Goal: Task Accomplishment & Management: Manage account settings

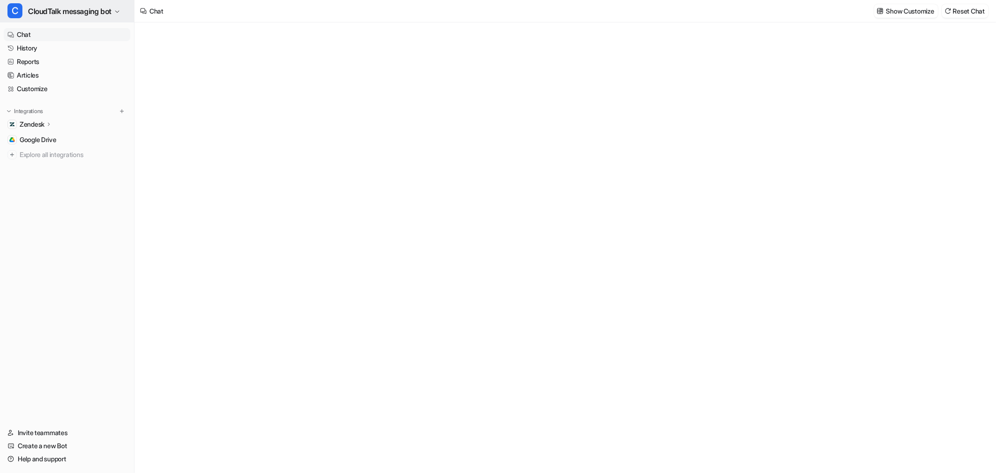
click at [85, 17] on span "CloudTalk messaging bot" at bounding box center [70, 11] width 84 height 13
type textarea "**********"
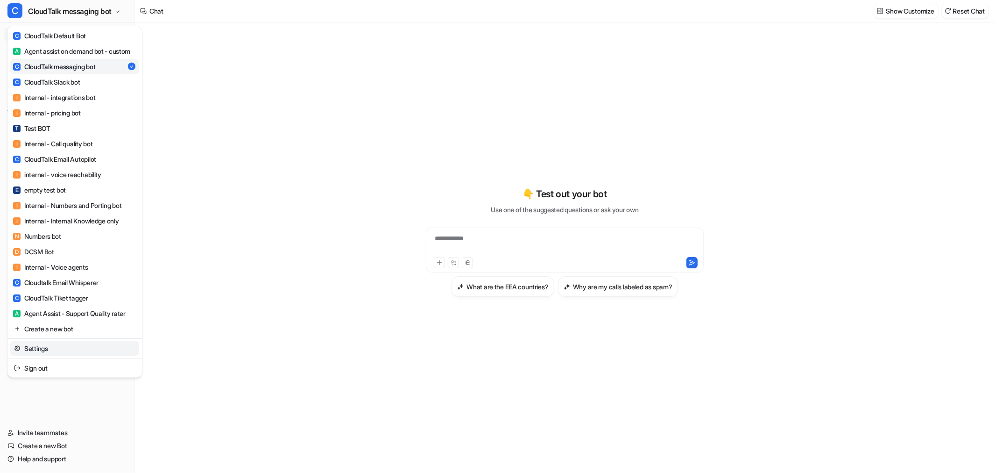
click at [47, 352] on link "Settings" at bounding box center [74, 347] width 129 height 15
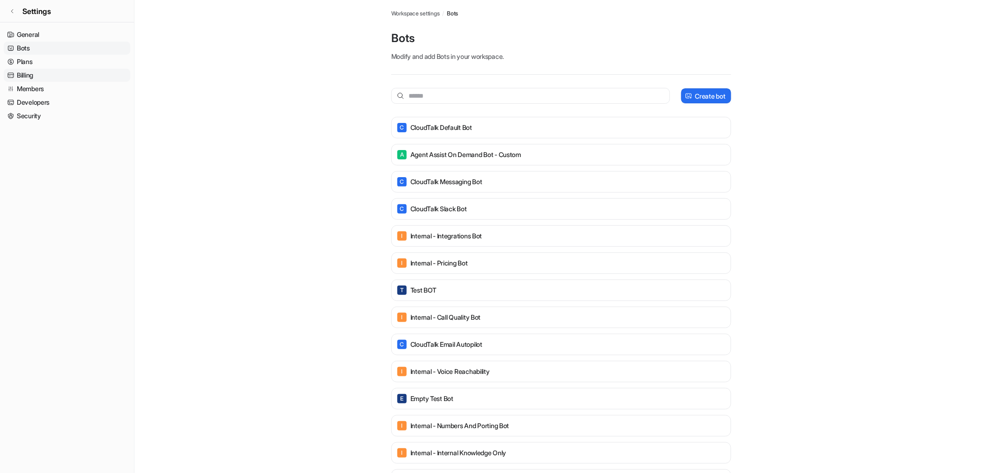
click at [43, 72] on link "Billing" at bounding box center [67, 75] width 127 height 13
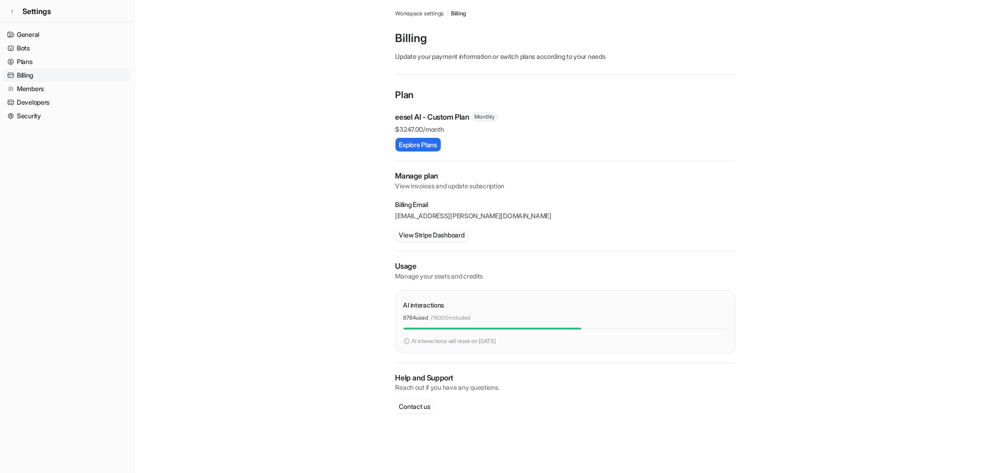
click at [442, 235] on button "View Stripe Dashboard" at bounding box center [432, 235] width 73 height 14
click at [14, 10] on icon at bounding box center [12, 11] width 6 height 6
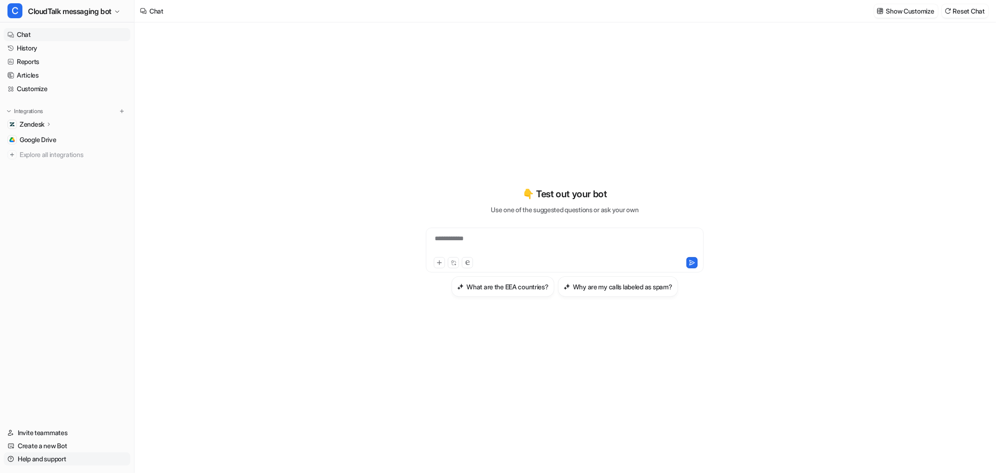
click at [43, 455] on link "Help and support" at bounding box center [67, 458] width 127 height 13
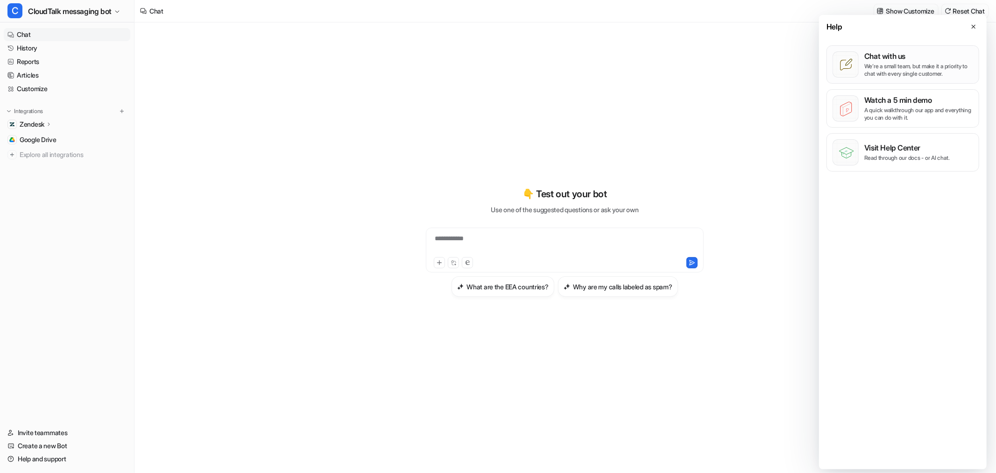
click at [933, 64] on p "We’re a small team, but make it a priority to chat with every single customer." at bounding box center [919, 70] width 109 height 15
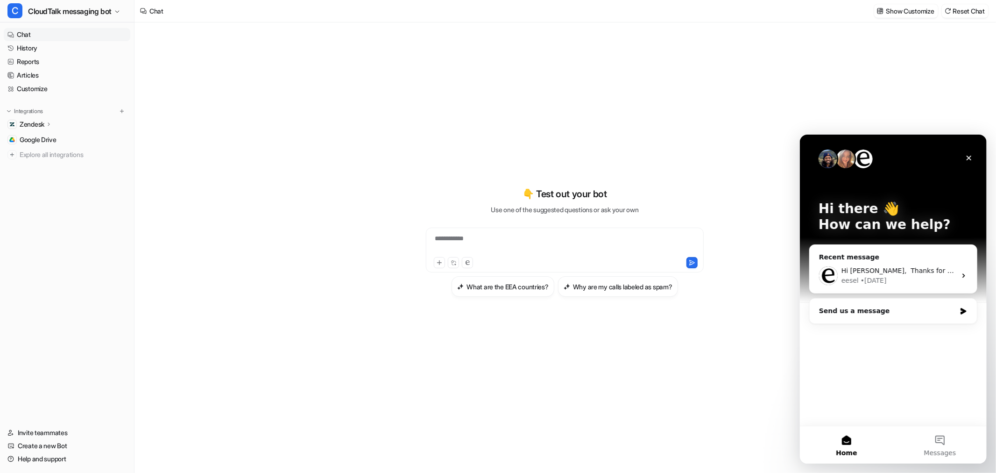
drag, startPoint x: 926, startPoint y: 270, endPoint x: 940, endPoint y: 334, distance: 66.0
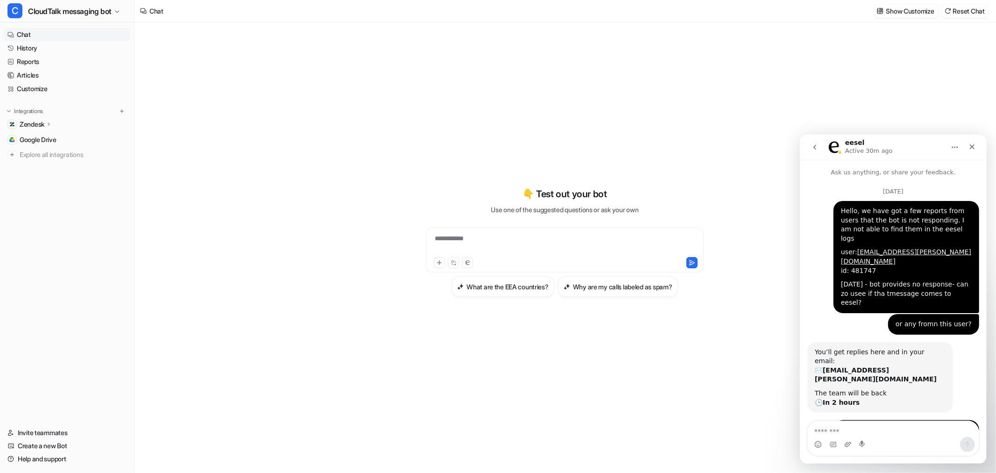
scroll to position [404, 0]
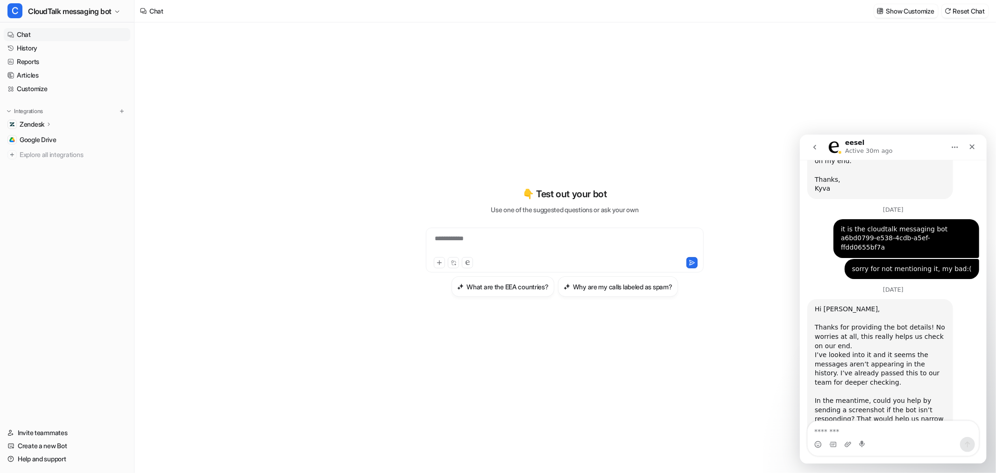
click at [815, 146] on icon "go back" at bounding box center [814, 146] width 7 height 7
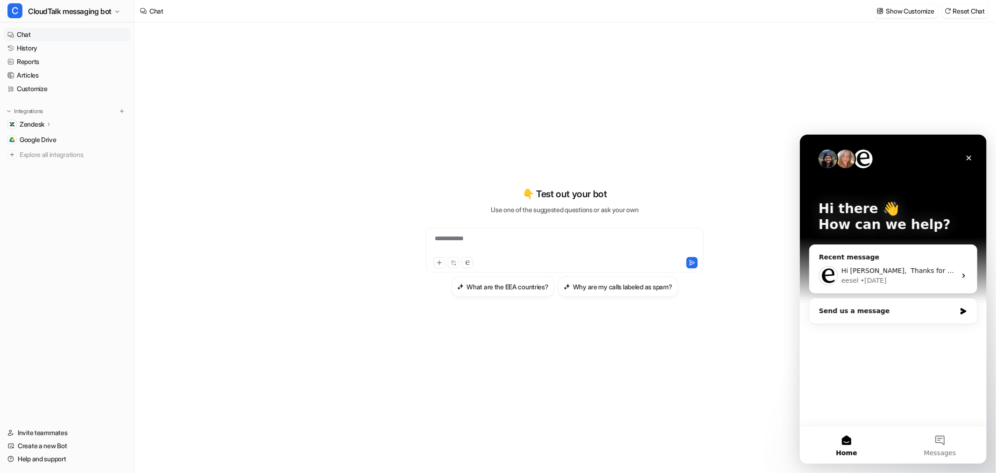
scroll to position [0, 0]
click at [943, 444] on button "Messages" at bounding box center [939, 443] width 93 height 37
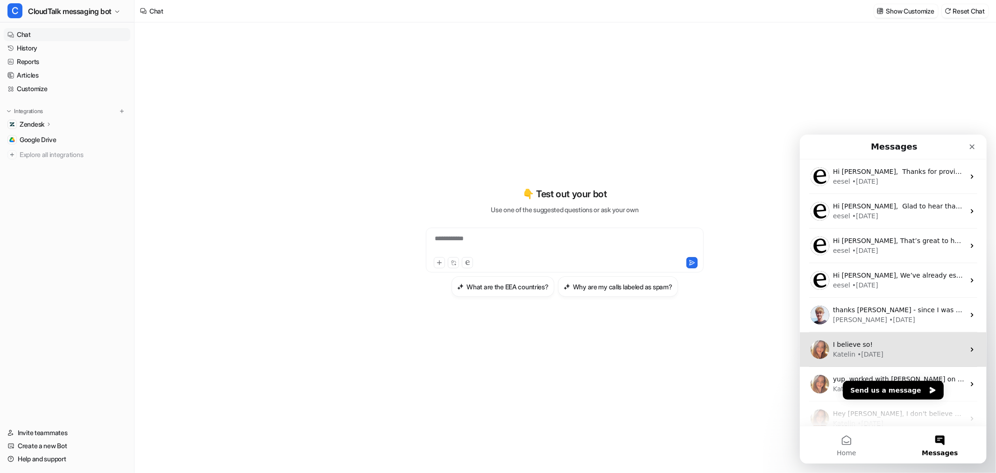
click at [873, 333] on div "I believe so! Katelin • 13w ago" at bounding box center [893, 349] width 187 height 35
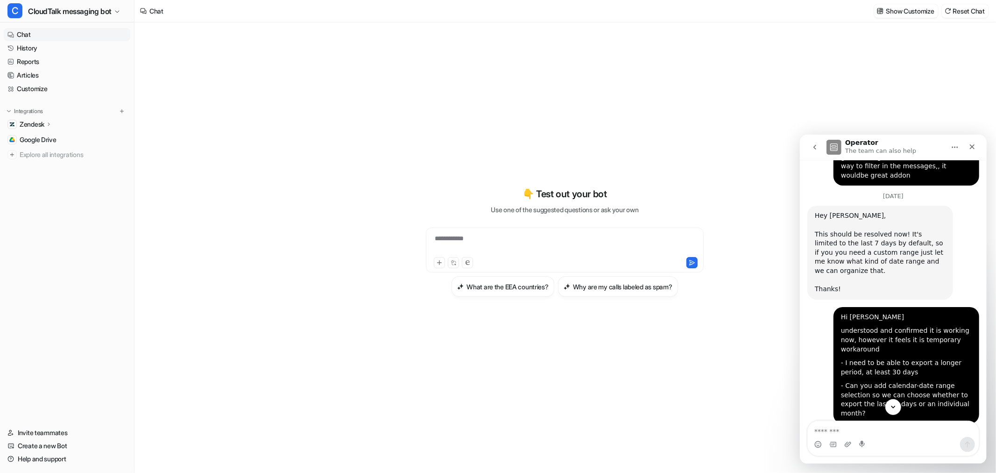
scroll to position [169, 0]
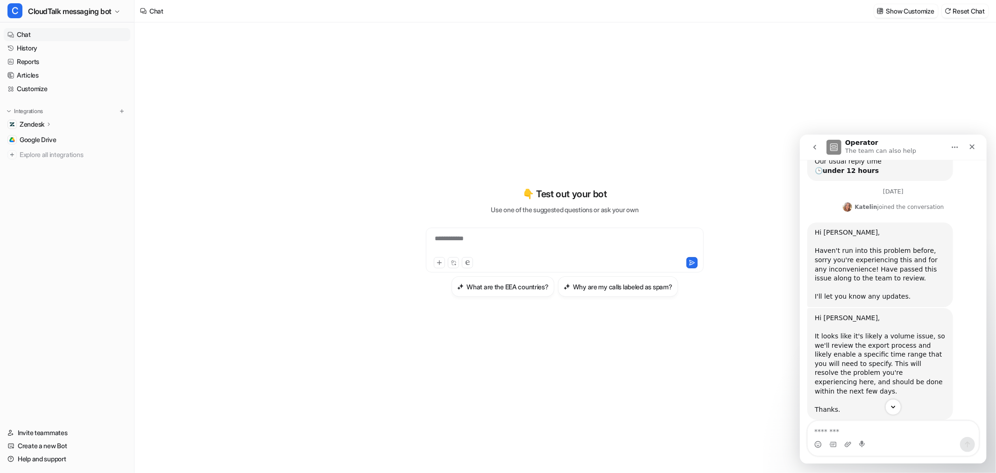
click at [809, 144] on button "go back" at bounding box center [815, 147] width 18 height 18
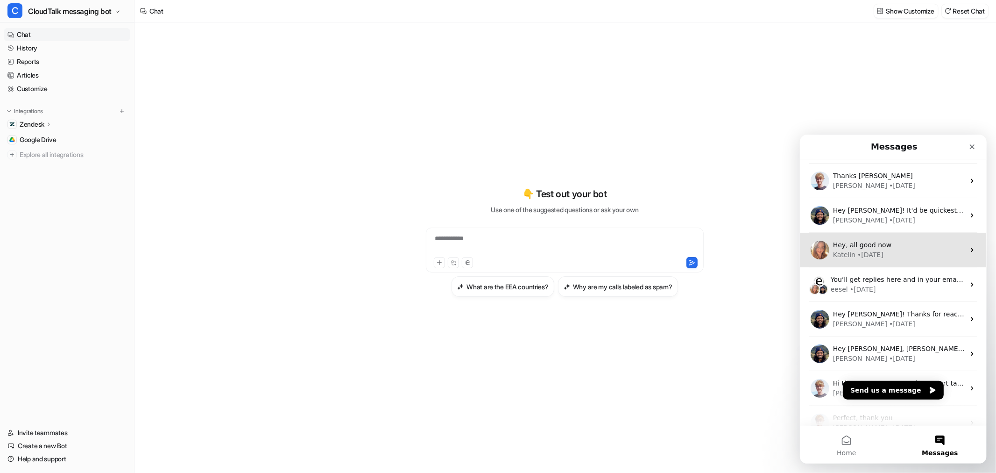
scroll to position [324, 0]
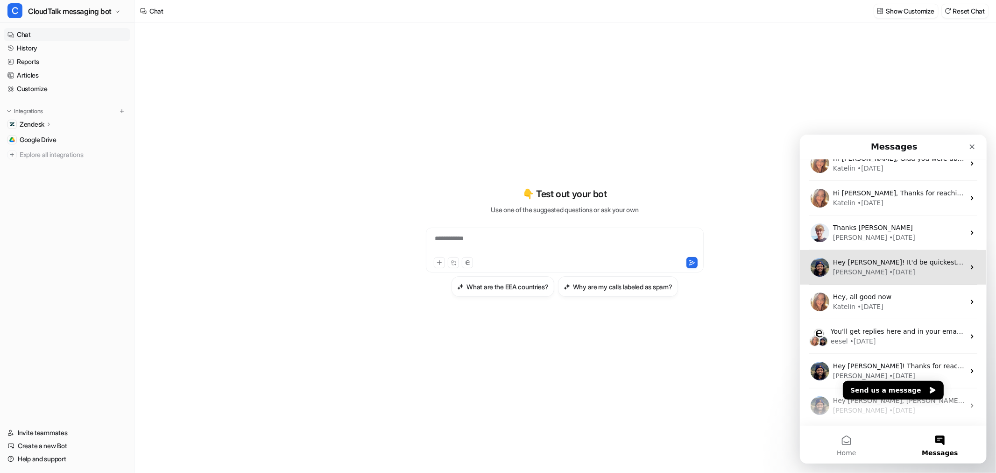
click at [909, 273] on div "Amogh • 22w ago" at bounding box center [899, 272] width 132 height 10
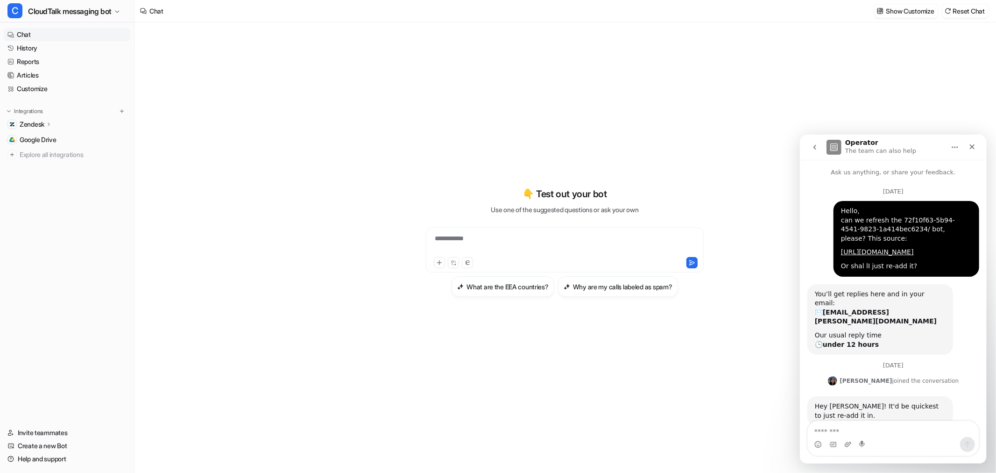
click at [814, 146] on icon "go back" at bounding box center [814, 146] width 3 height 5
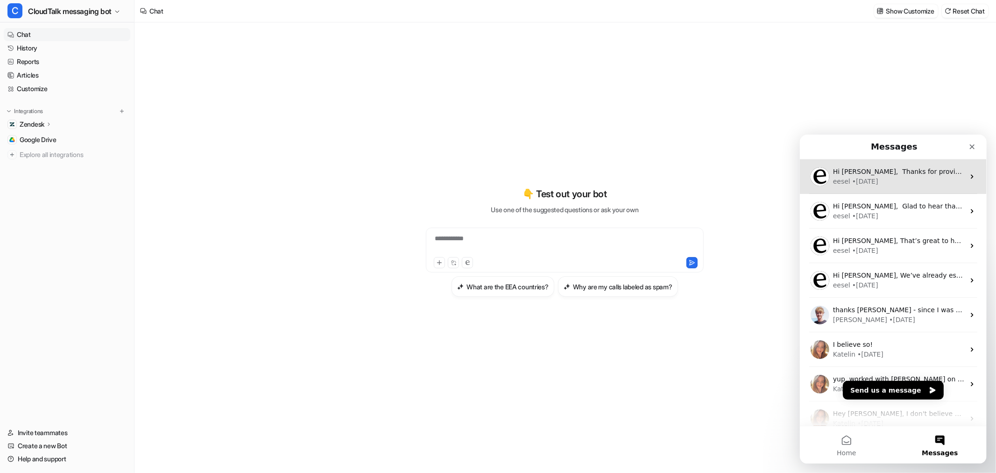
click at [876, 177] on div "eesel • 5d ago" at bounding box center [899, 181] width 132 height 10
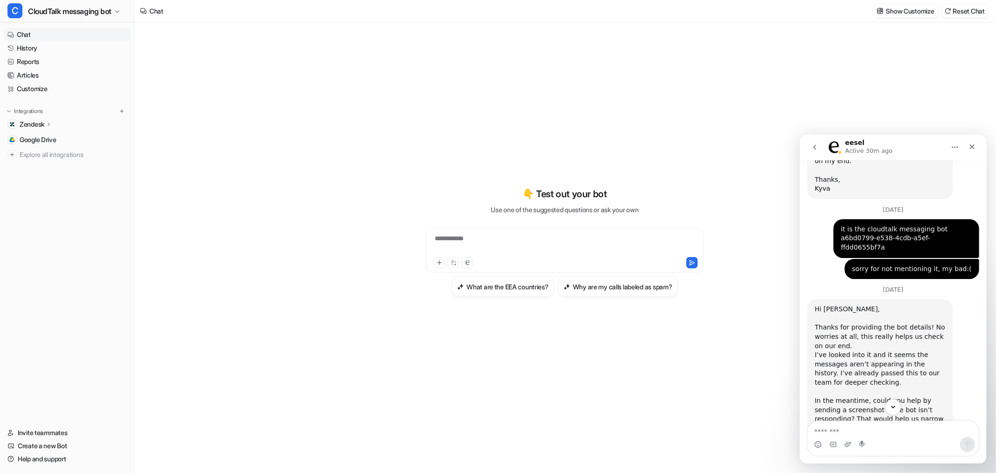
scroll to position [0, 0]
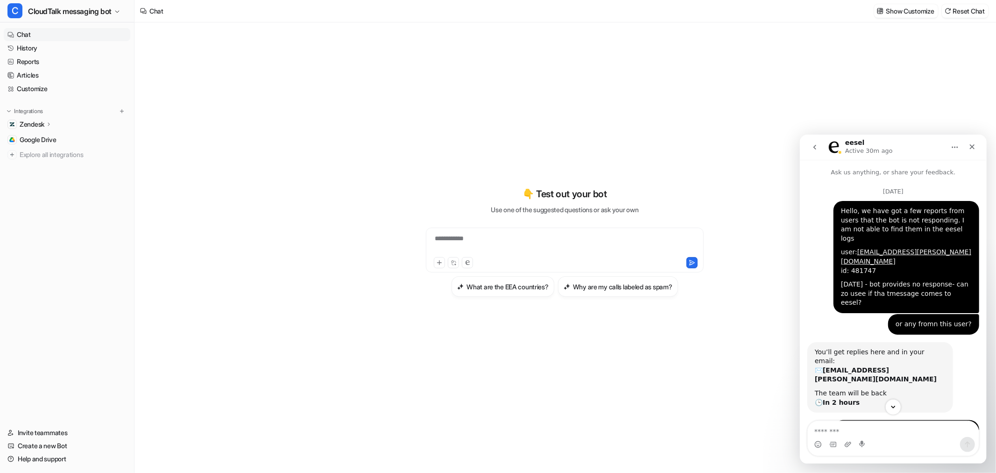
click at [814, 147] on icon "go back" at bounding box center [814, 146] width 3 height 5
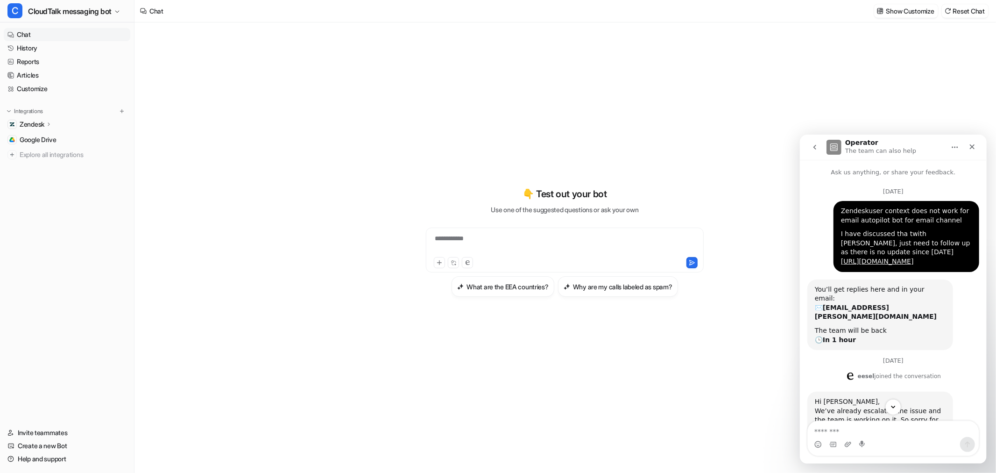
scroll to position [65, 0]
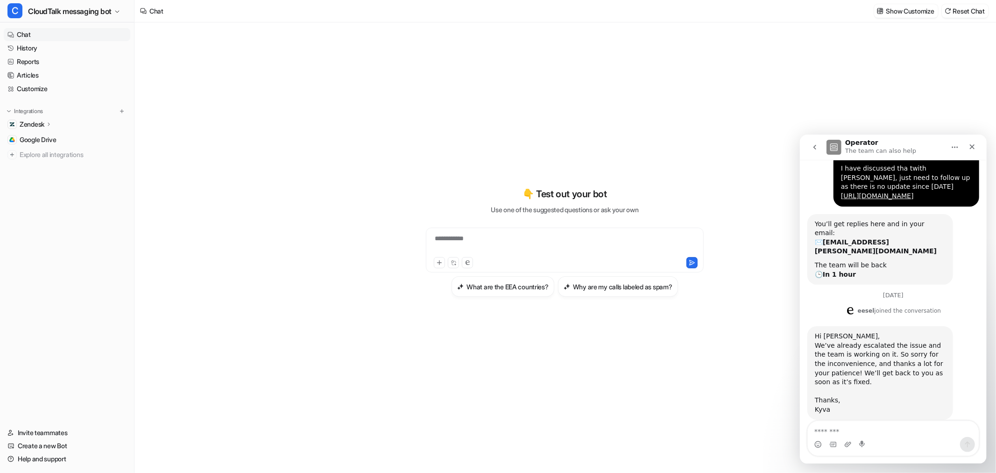
click at [816, 148] on icon "go back" at bounding box center [814, 146] width 7 height 7
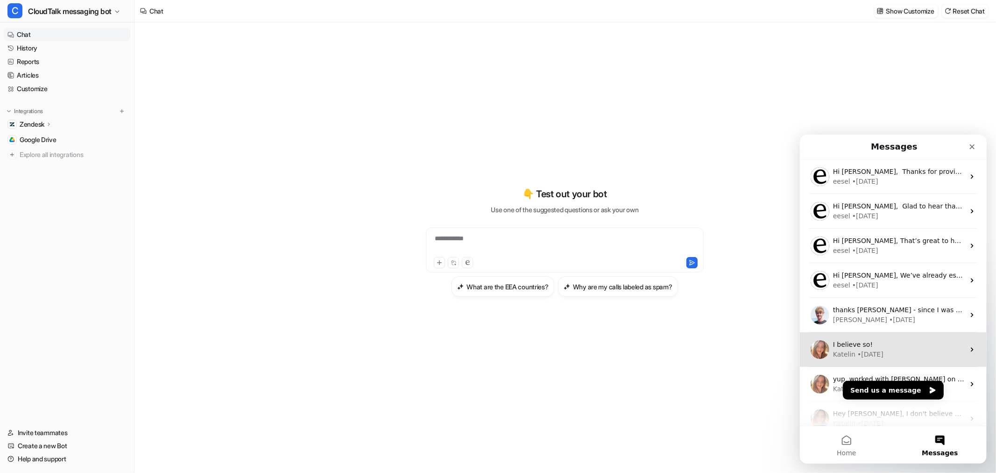
scroll to position [52, 0]
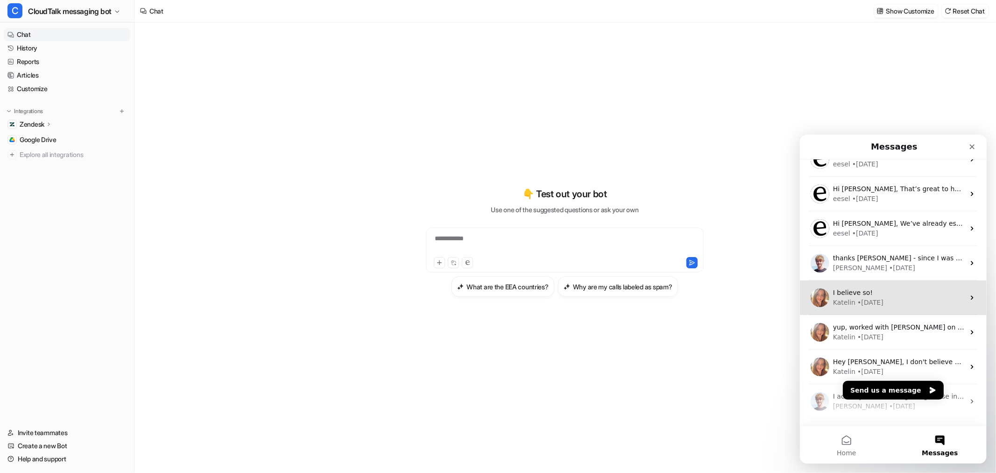
click at [867, 294] on div "I believe so!" at bounding box center [899, 292] width 132 height 10
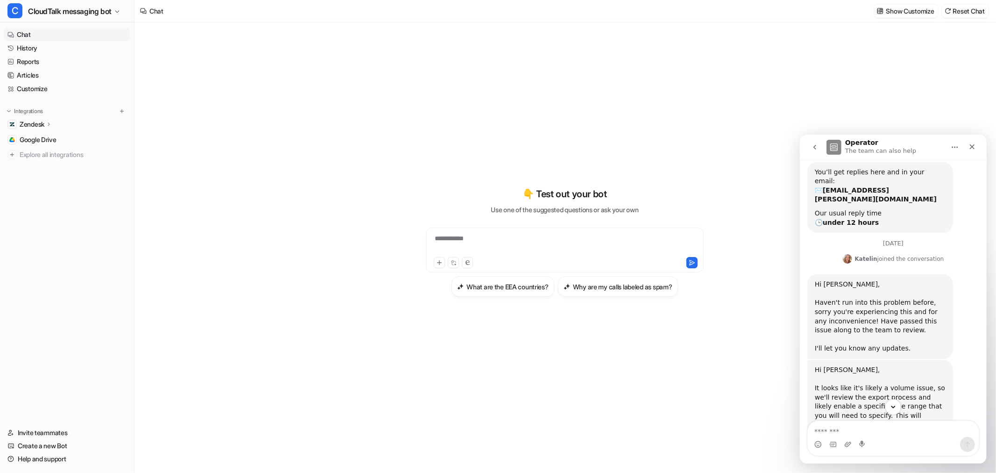
scroll to position [0, 0]
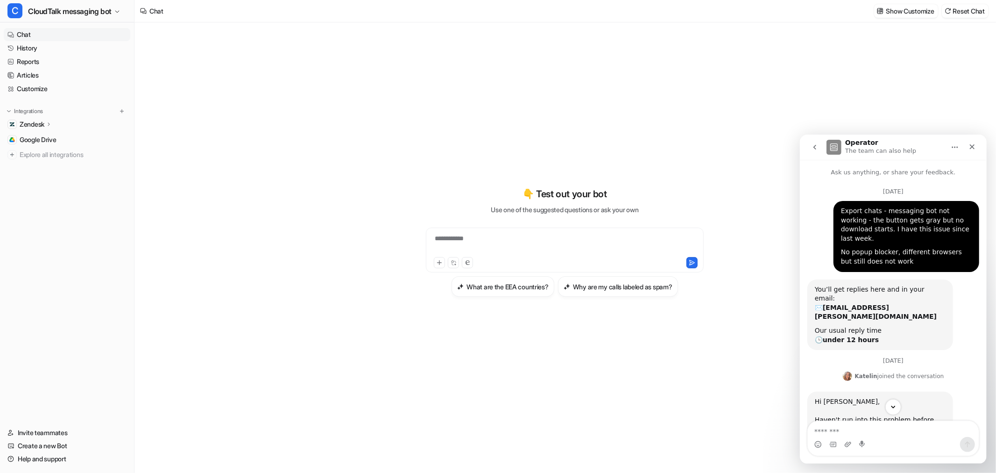
click at [811, 148] on icon "go back" at bounding box center [814, 146] width 7 height 7
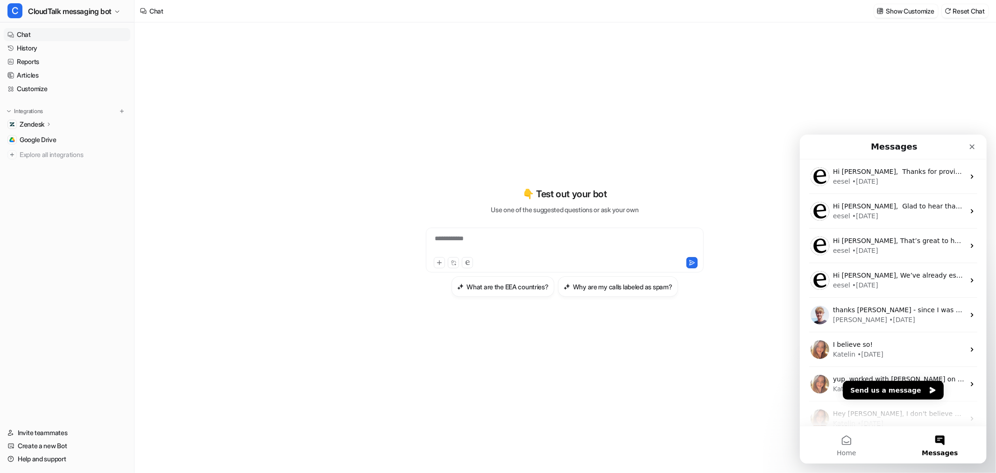
click at [62, 166] on nav "Chat History Reports Articles Customize Integrations Zendesk Overview Sources A…" at bounding box center [67, 221] width 134 height 394
click at [41, 85] on link "Customize" at bounding box center [67, 88] width 127 height 13
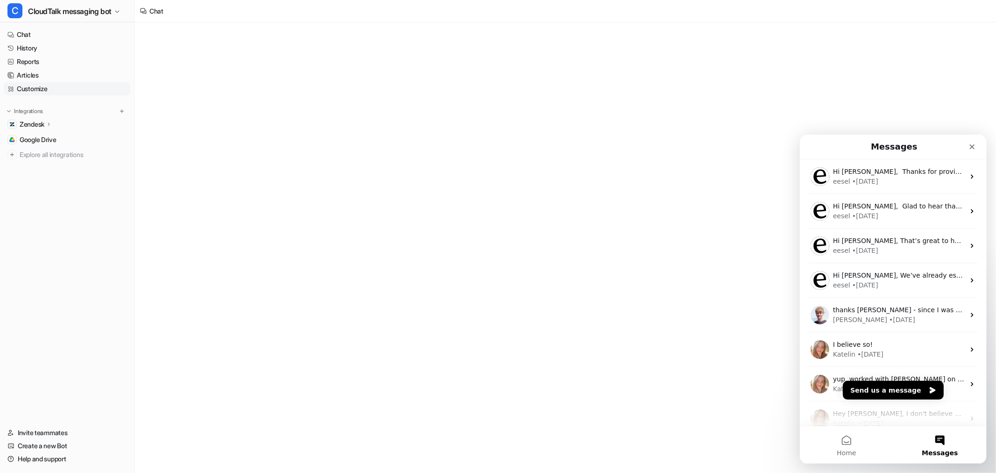
click at [35, 88] on link "Customize" at bounding box center [67, 88] width 127 height 13
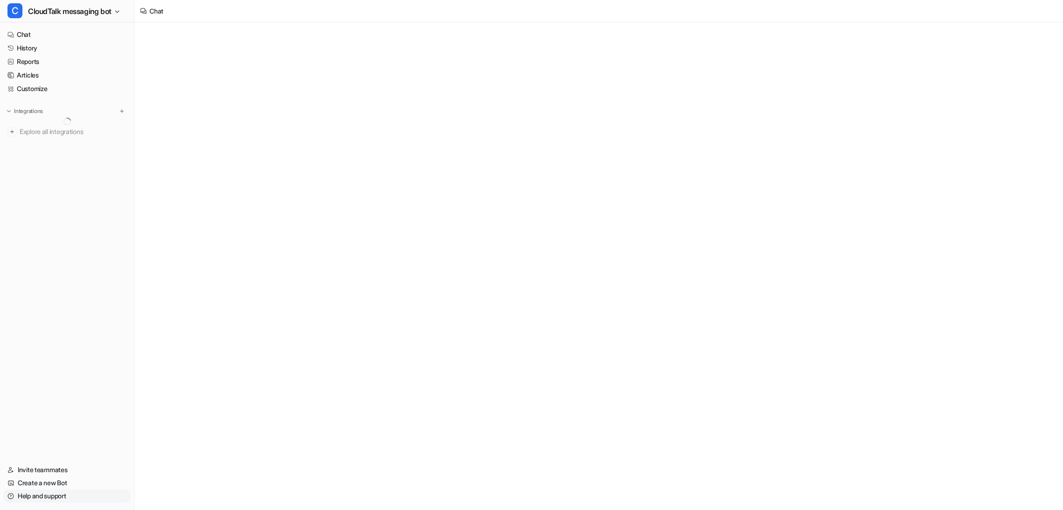
click at [43, 497] on link "Help and support" at bounding box center [67, 495] width 127 height 13
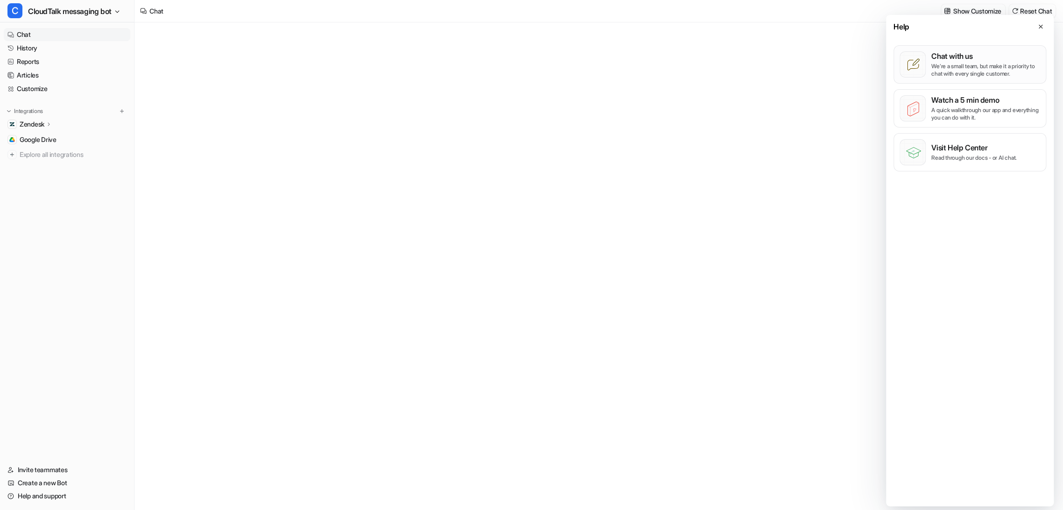
click at [958, 63] on p "We’re a small team, but make it a priority to chat with every single customer." at bounding box center [985, 70] width 109 height 15
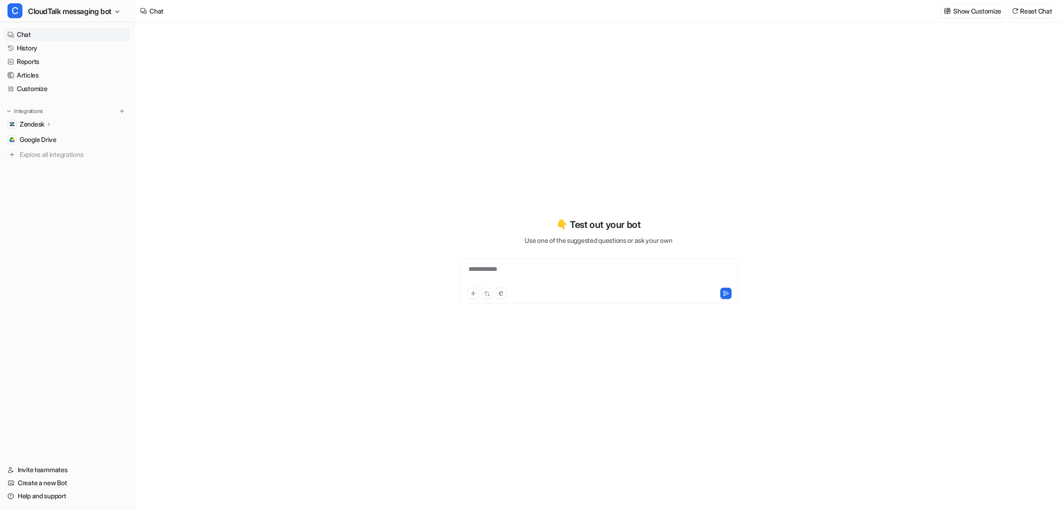
type textarea "**********"
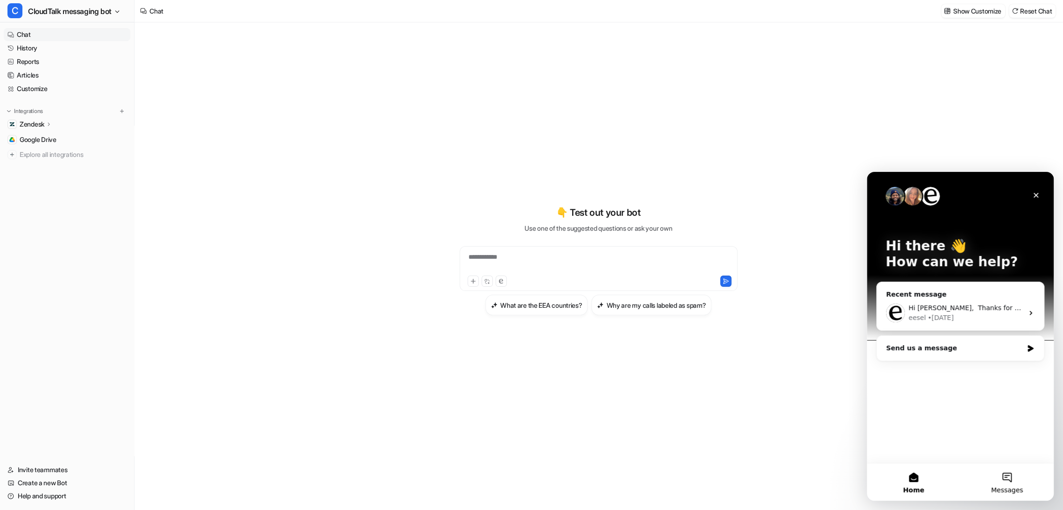
click at [1012, 482] on button "Messages" at bounding box center [1006, 481] width 93 height 37
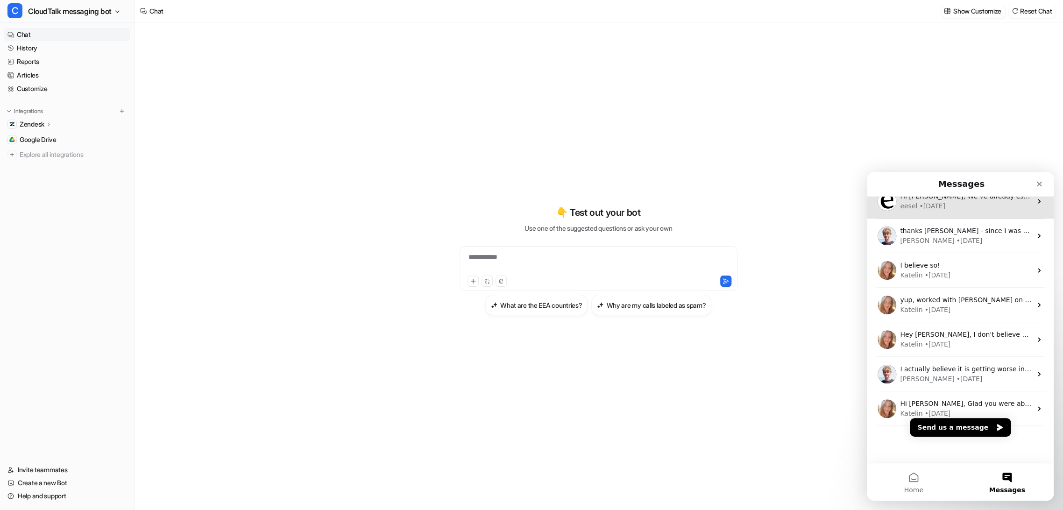
scroll to position [64, 0]
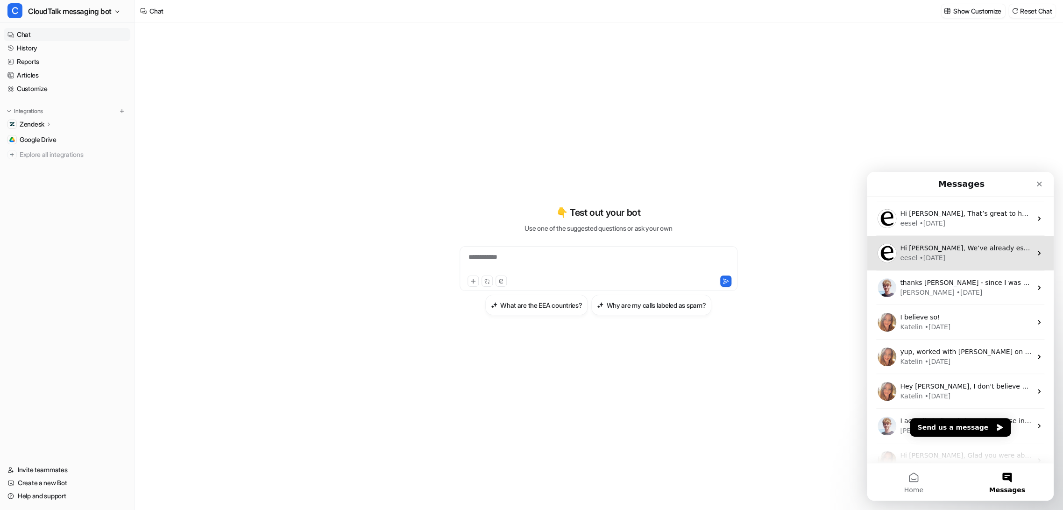
click at [957, 262] on div "eesel • [DATE]" at bounding box center [966, 258] width 132 height 10
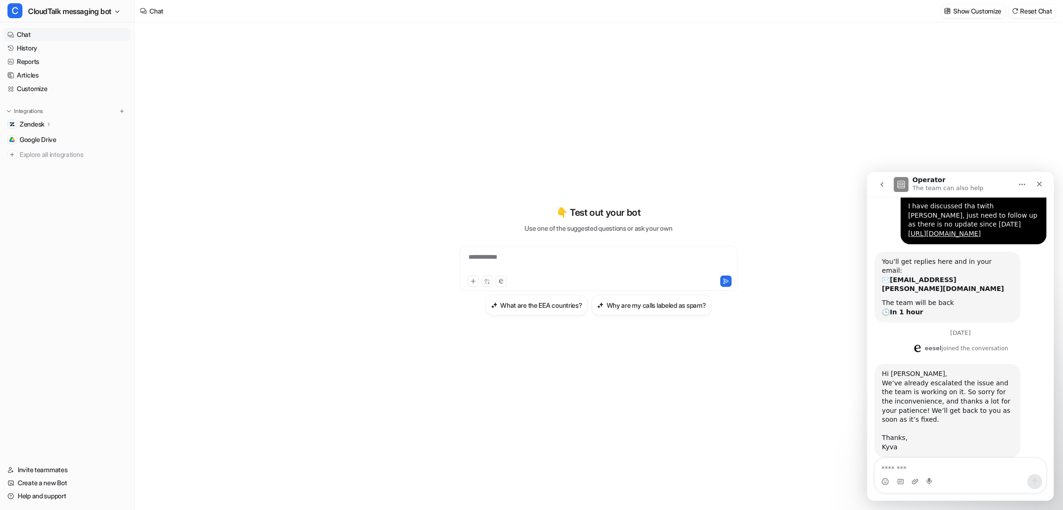
scroll to position [0, 0]
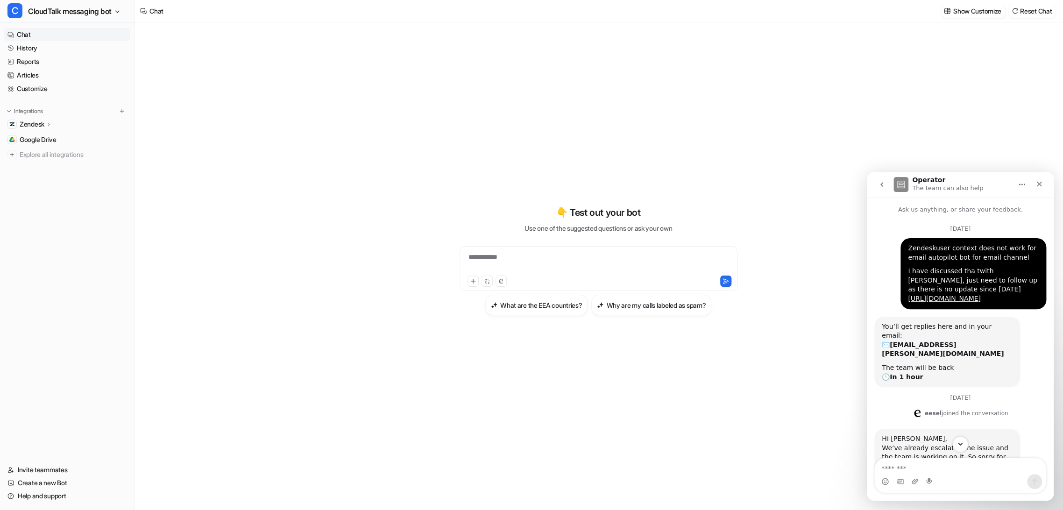
click at [881, 185] on icon "go back" at bounding box center [881, 184] width 3 height 5
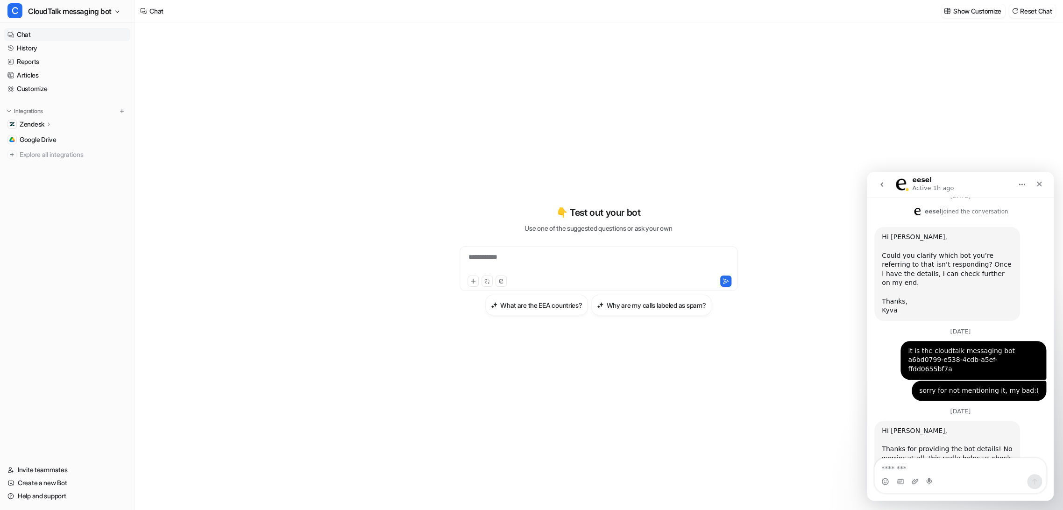
scroll to position [404, 0]
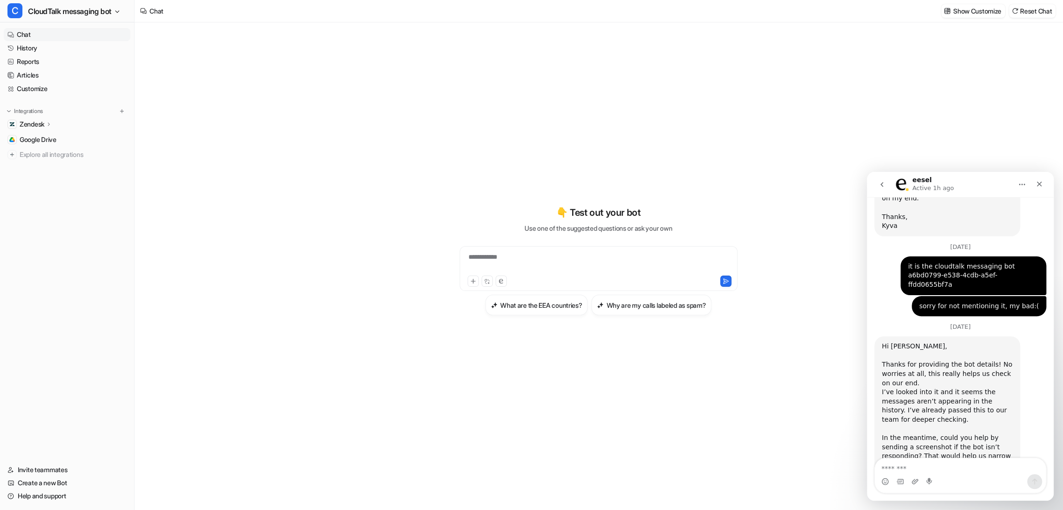
click at [881, 191] on button "go back" at bounding box center [882, 185] width 18 height 18
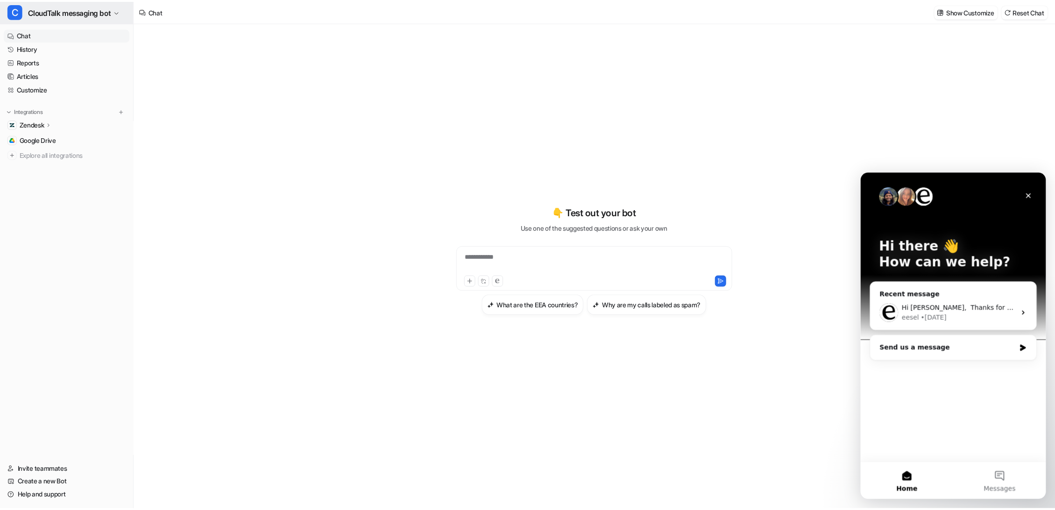
scroll to position [0, 0]
click at [38, 85] on link "Customize" at bounding box center [67, 88] width 127 height 13
click at [63, 12] on span "CloudTalk messaging bot" at bounding box center [70, 11] width 84 height 13
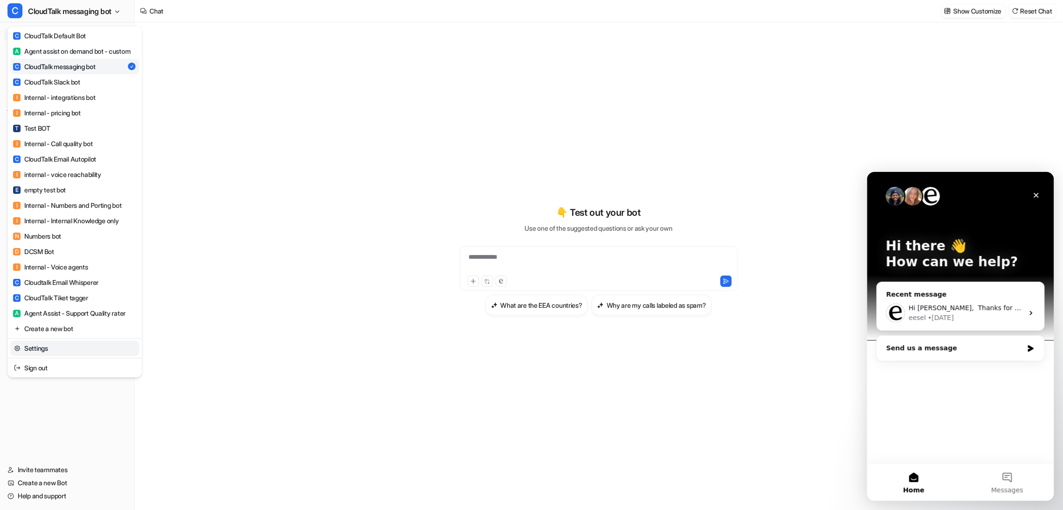
click at [46, 356] on link "Settings" at bounding box center [74, 347] width 129 height 15
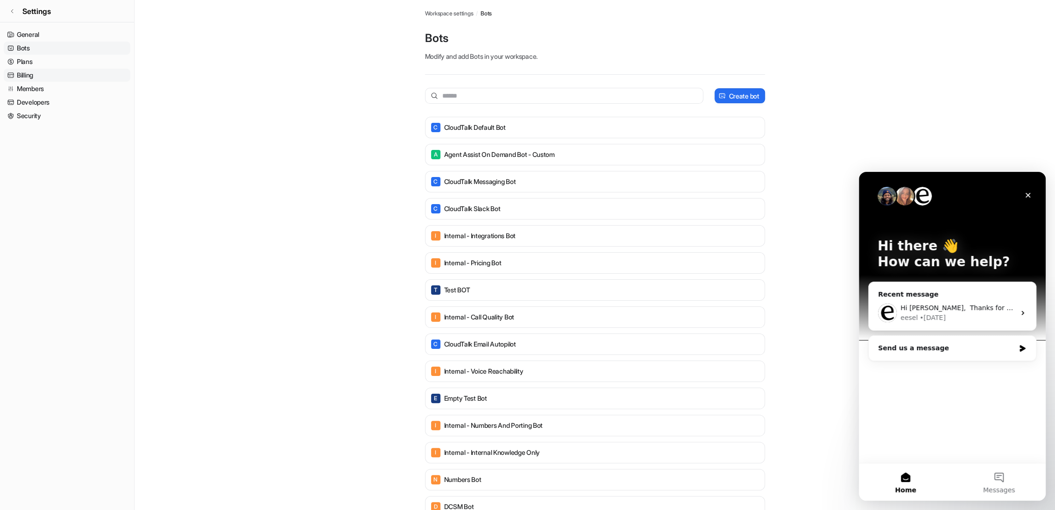
click at [24, 73] on link "Billing" at bounding box center [67, 75] width 127 height 13
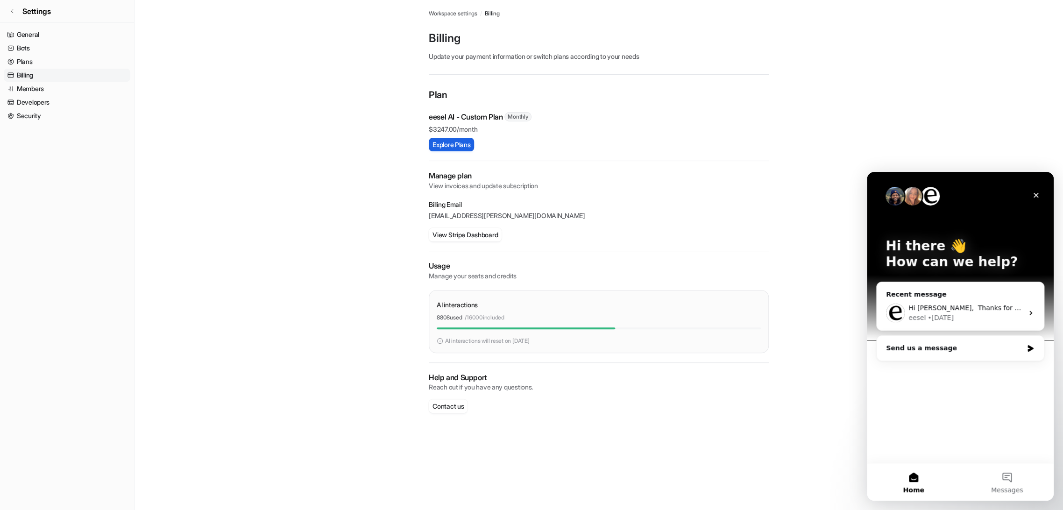
click at [458, 145] on button "Explore Plans" at bounding box center [451, 145] width 45 height 14
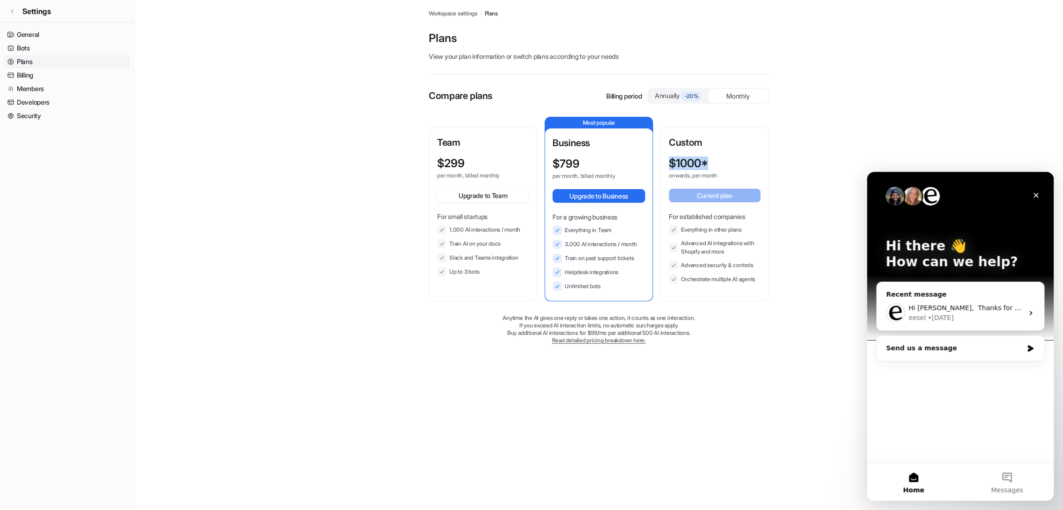
drag, startPoint x: 662, startPoint y: 167, endPoint x: 731, endPoint y: 167, distance: 69.1
click at [731, 167] on div "Custom $ 1000* onwards, per month Current plan For established companies Everyt…" at bounding box center [714, 214] width 106 height 172
click at [662, 93] on div "Annually -20%" at bounding box center [678, 96] width 52 height 10
click at [696, 98] on span "-20%" at bounding box center [691, 96] width 21 height 9
click at [673, 94] on div "Annually -20%" at bounding box center [678, 96] width 52 height 10
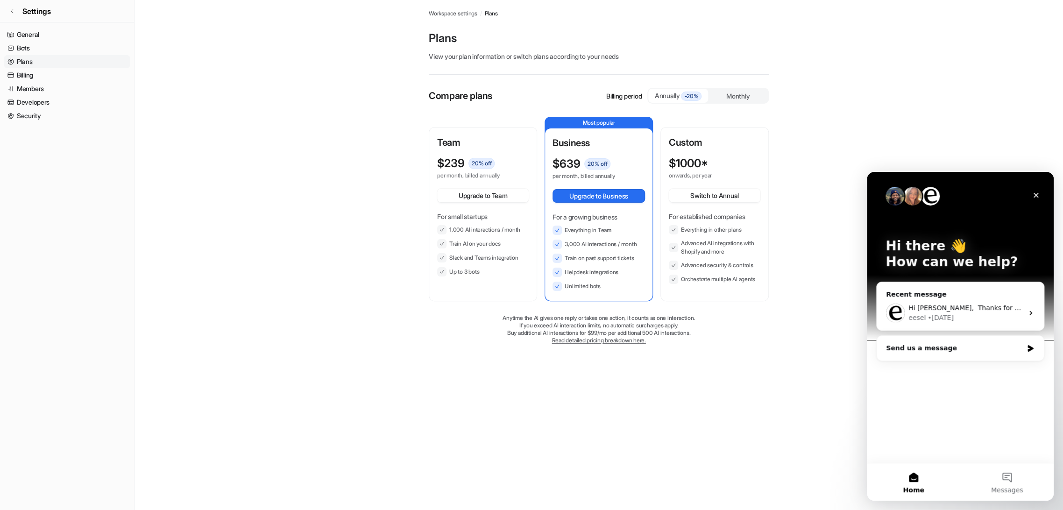
click at [629, 94] on p "Billing period" at bounding box center [623, 96] width 35 height 10
click at [740, 92] on div "Monthly" at bounding box center [738, 96] width 60 height 14
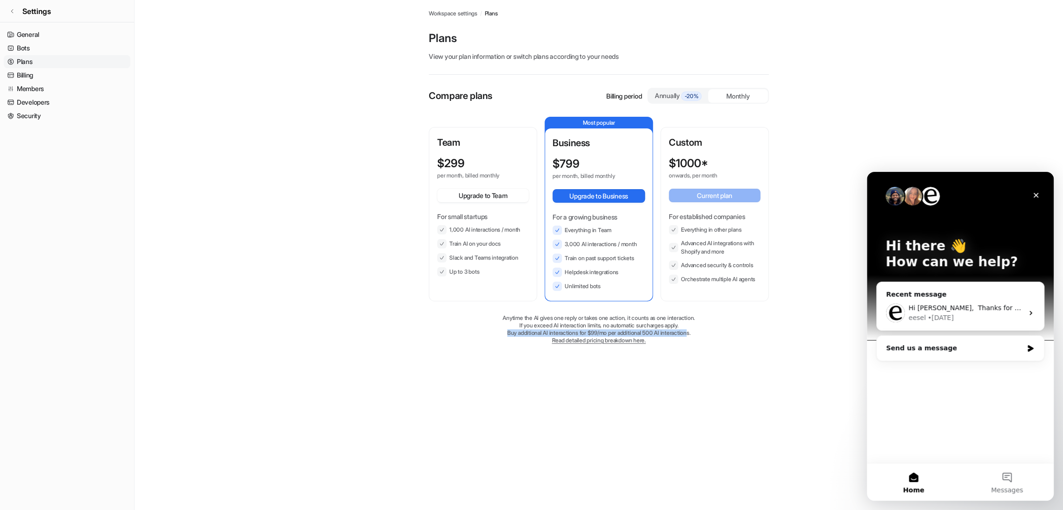
drag, startPoint x: 526, startPoint y: 328, endPoint x: 691, endPoint y: 332, distance: 164.4
click at [691, 332] on p "Buy additional AI interactions for $99/mo per additional 500 AI interactions." at bounding box center [599, 332] width 340 height 7
click at [724, 348] on div "Compare plans Billing period Annually -20% Monthly Team $ 299 per month, billed…" at bounding box center [599, 225] width 340 height 275
drag, startPoint x: 711, startPoint y: 338, endPoint x: 513, endPoint y: 336, distance: 198.0
click at [513, 336] on div "Anytime the AI gives one reply or takes one action, it counts as one interactio…" at bounding box center [599, 329] width 340 height 30
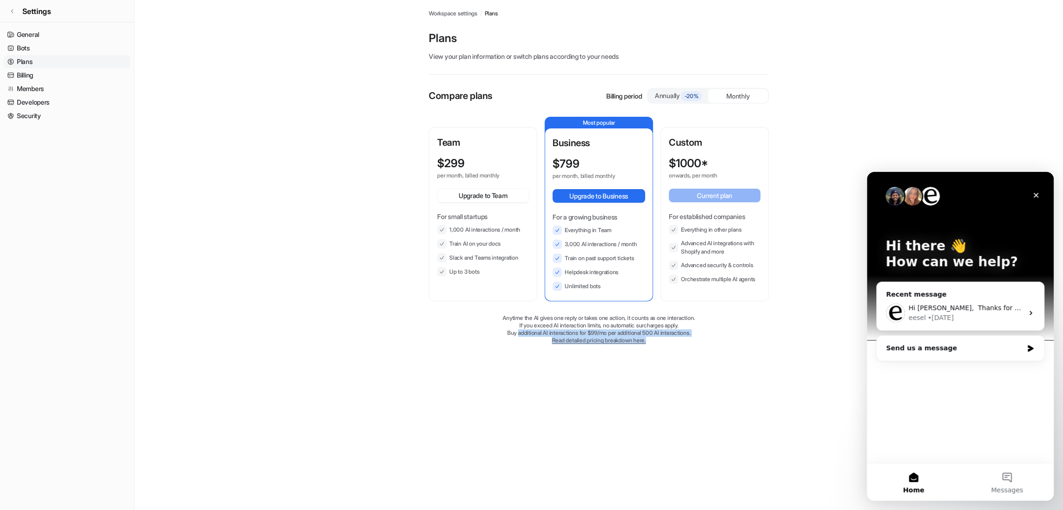
click at [496, 342] on div "Anytime the AI gives one reply or takes one action, it counts as one interactio…" at bounding box center [599, 329] width 340 height 30
click at [605, 342] on link "Read detailed pricing breakdown here." at bounding box center [599, 340] width 94 height 7
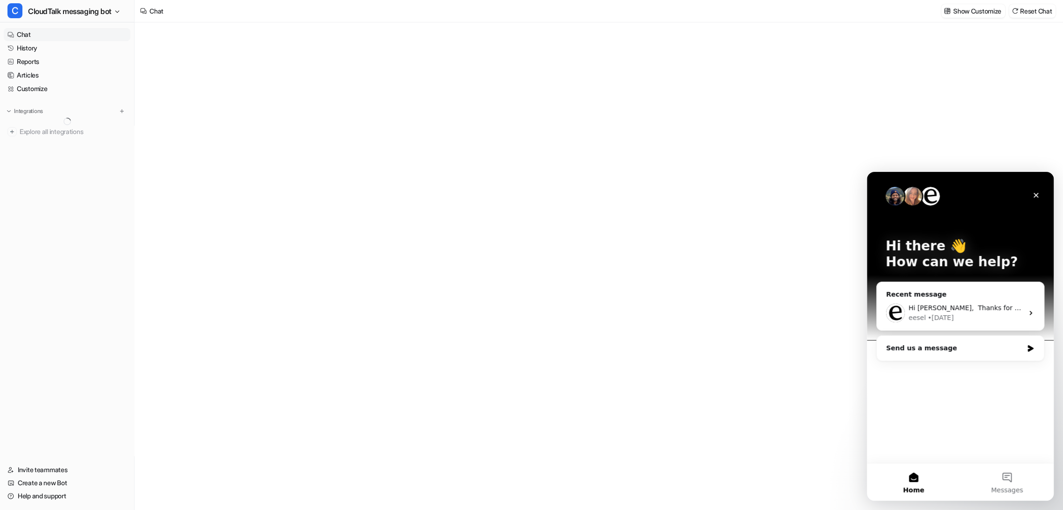
type textarea "**********"
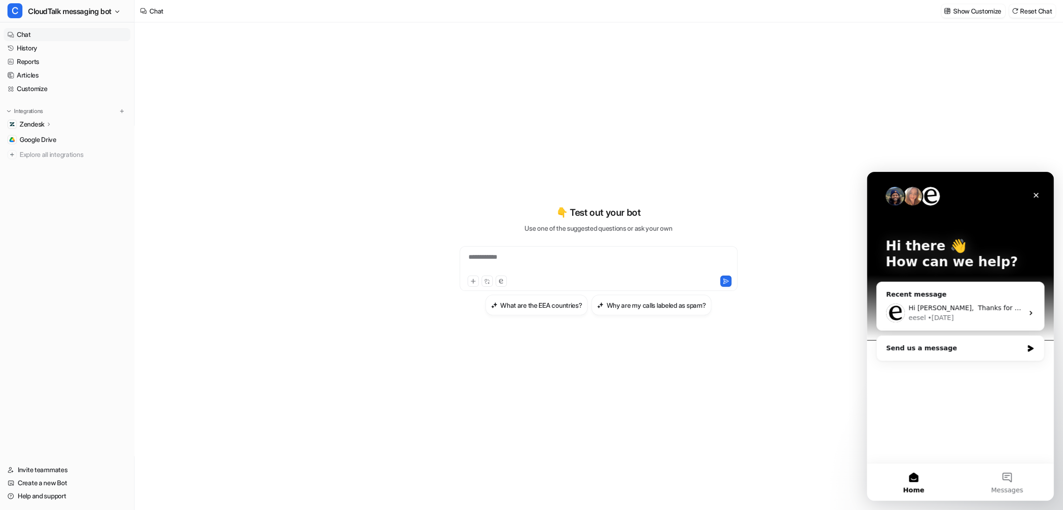
click at [38, 48] on link "History" at bounding box center [67, 48] width 127 height 13
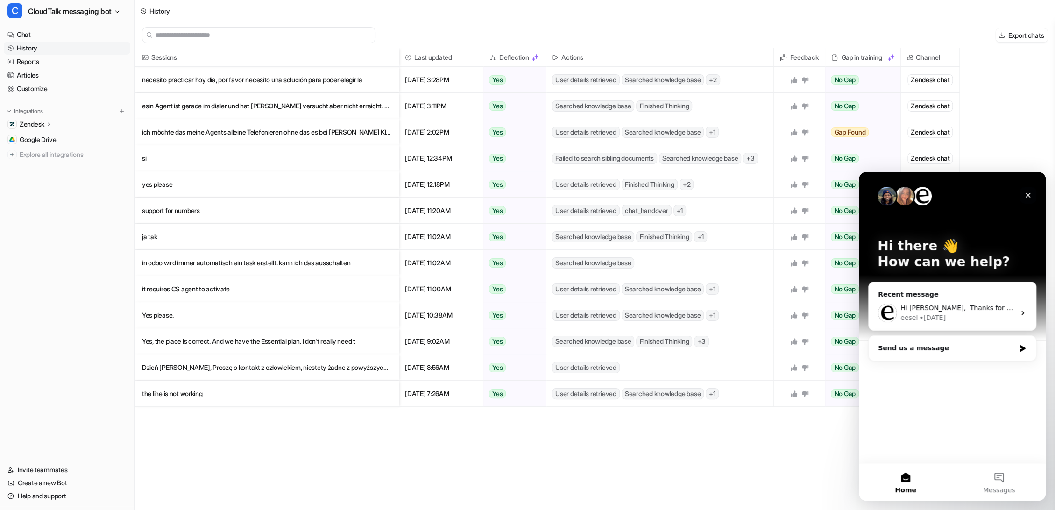
click at [1028, 195] on icon "Close" at bounding box center [1028, 195] width 5 height 5
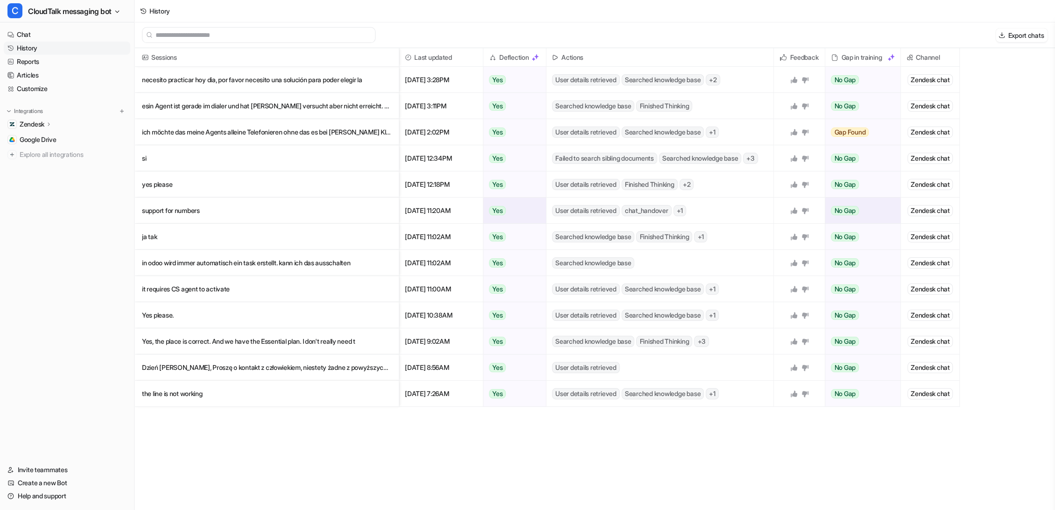
scroll to position [1, 0]
click at [37, 58] on link "Reports" at bounding box center [67, 61] width 127 height 13
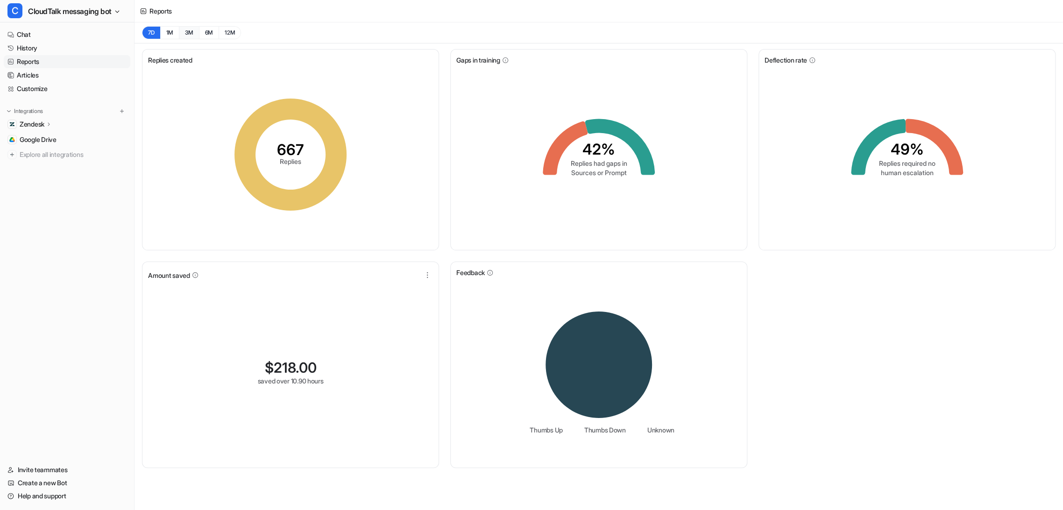
click at [181, 31] on button "3M" at bounding box center [189, 32] width 20 height 13
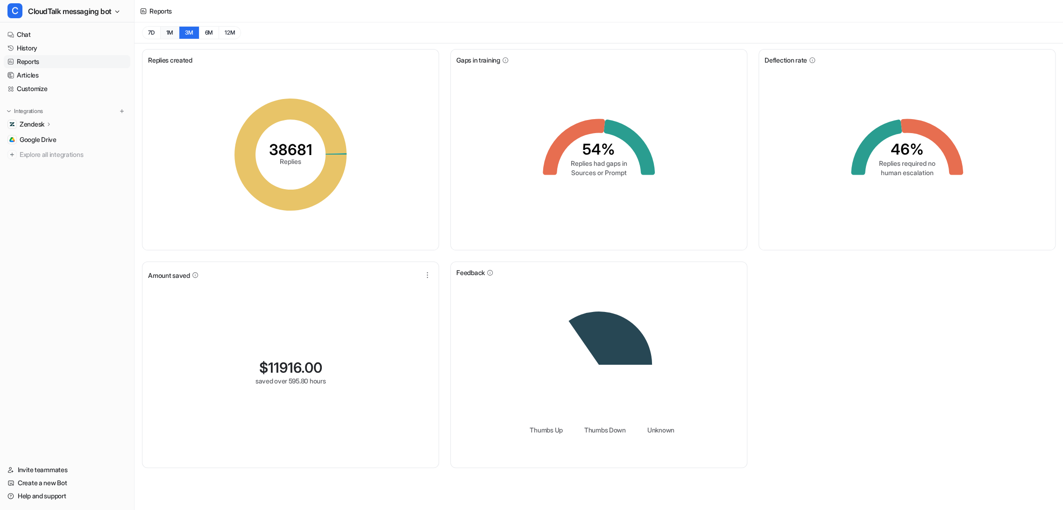
click at [168, 33] on button "1M" at bounding box center [169, 32] width 19 height 13
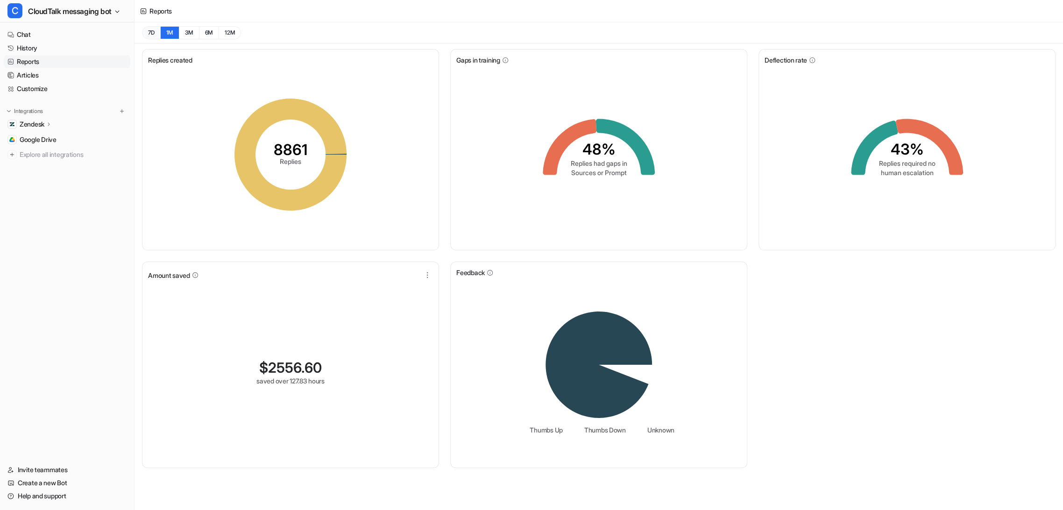
click at [152, 35] on button "7D" at bounding box center [151, 32] width 18 height 13
click at [172, 35] on button "1M" at bounding box center [169, 32] width 19 height 13
click at [188, 34] on button "3M" at bounding box center [189, 32] width 20 height 13
click at [154, 31] on button "7D" at bounding box center [151, 32] width 18 height 13
click at [290, 146] on tspan "667" at bounding box center [290, 150] width 27 height 18
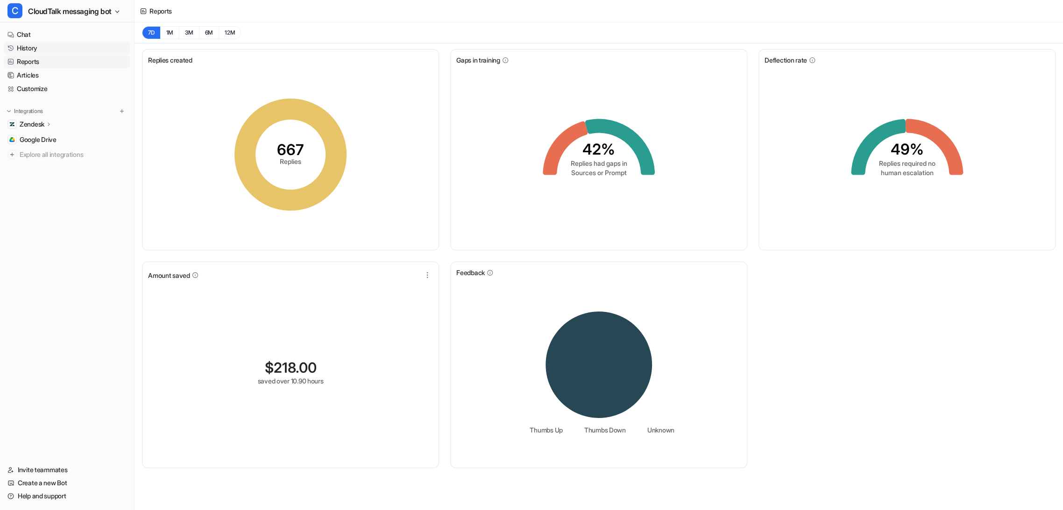
click at [38, 48] on link "History" at bounding box center [67, 48] width 127 height 13
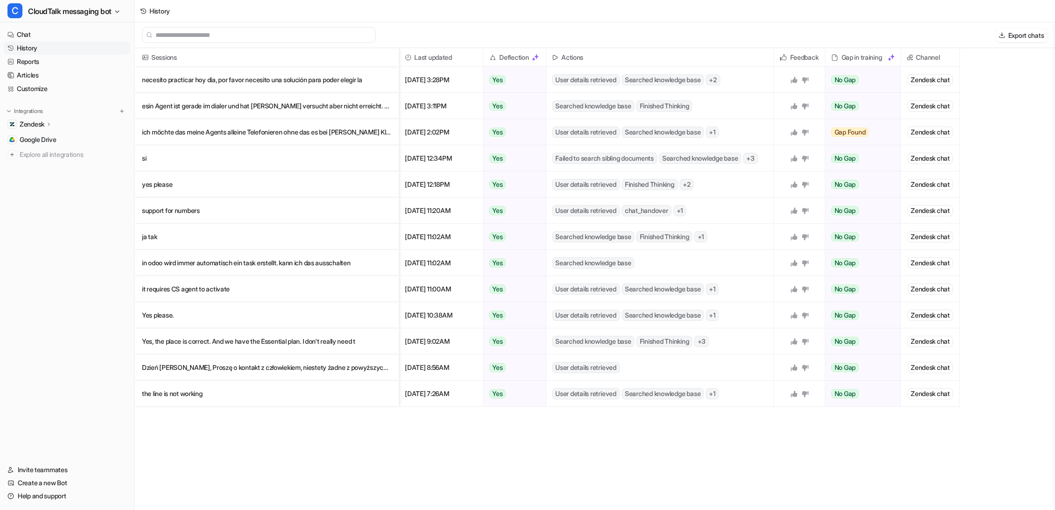
click at [255, 37] on input "text" at bounding box center [263, 35] width 215 height 15
click at [36, 32] on link "Chat" at bounding box center [67, 34] width 127 height 13
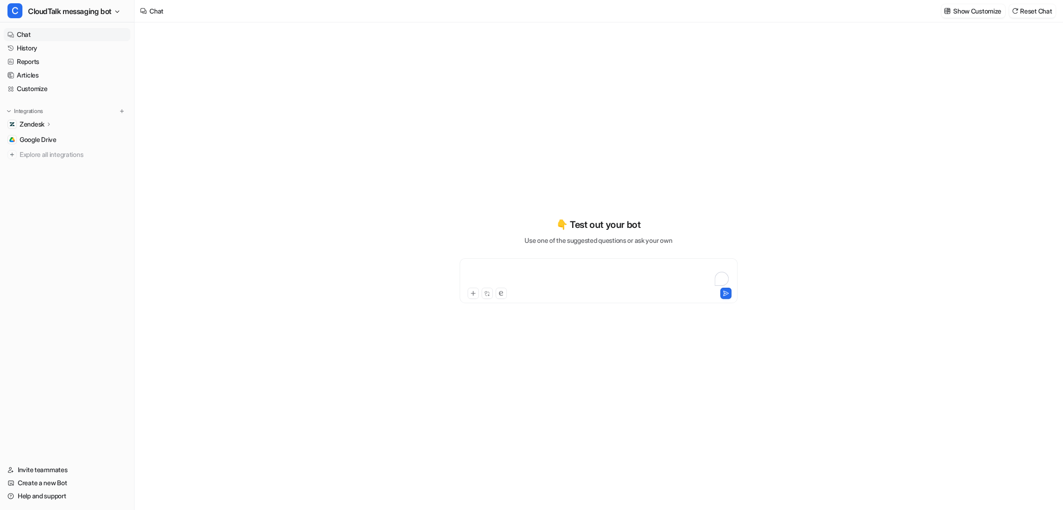
type textarea "**********"
click at [590, 267] on div "To enrich screen reader interactions, please activate Accessibility in Grammarl…" at bounding box center [598, 274] width 273 height 21
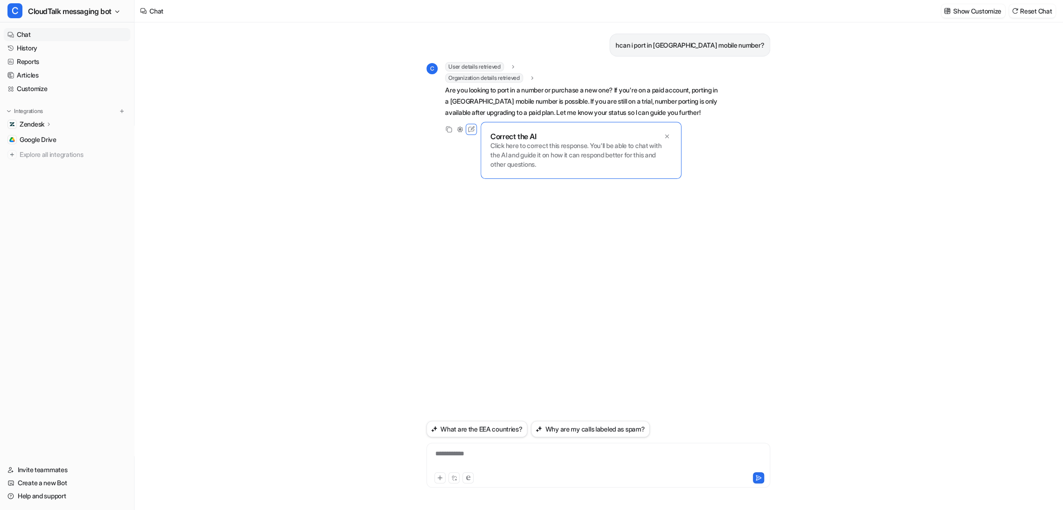
click at [563, 162] on p "Click here to correct this response. You'll be able to chat with the AI and gui…" at bounding box center [580, 155] width 181 height 28
click at [602, 141] on div "Correct the AI" at bounding box center [580, 136] width 181 height 9
click at [579, 156] on p "Click here to correct this response. You'll be able to chat with the AI and gui…" at bounding box center [580, 155] width 181 height 28
click at [468, 135] on icon at bounding box center [471, 129] width 12 height 12
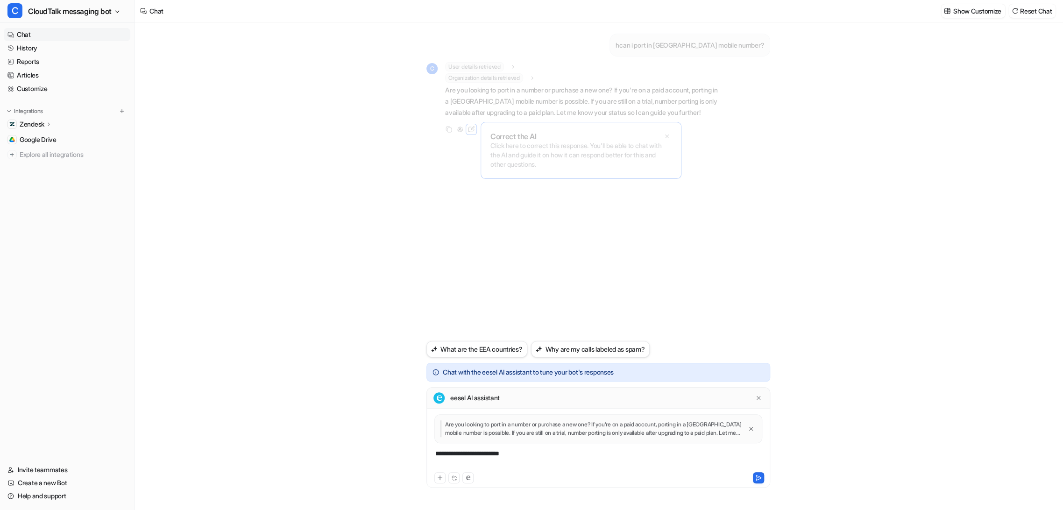
click at [543, 455] on div "**********" at bounding box center [598, 459] width 339 height 21
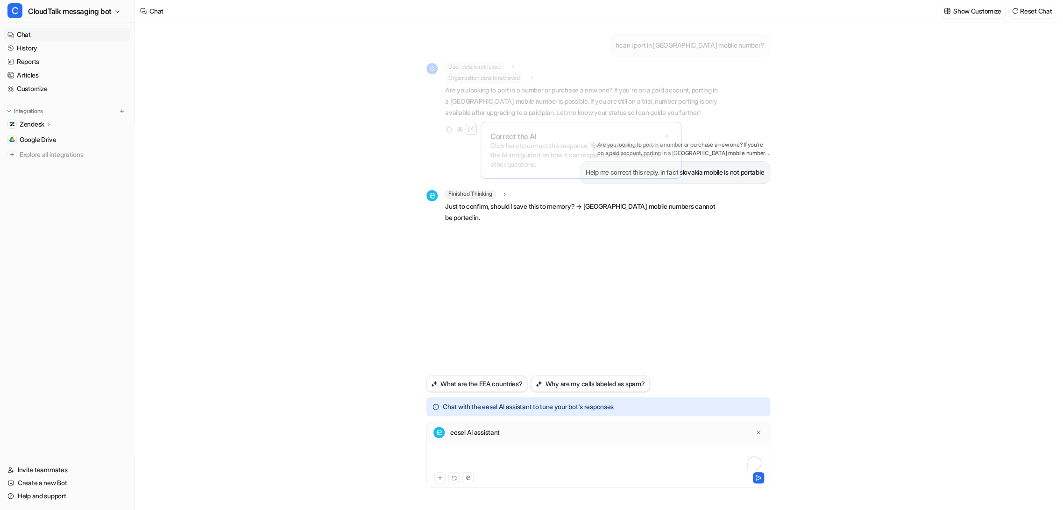
click at [581, 452] on div "To enrich screen reader interactions, please activate Accessibility in Grammarl…" at bounding box center [598, 459] width 339 height 21
click at [1018, 9] on button "Reset Chat" at bounding box center [1032, 11] width 47 height 14
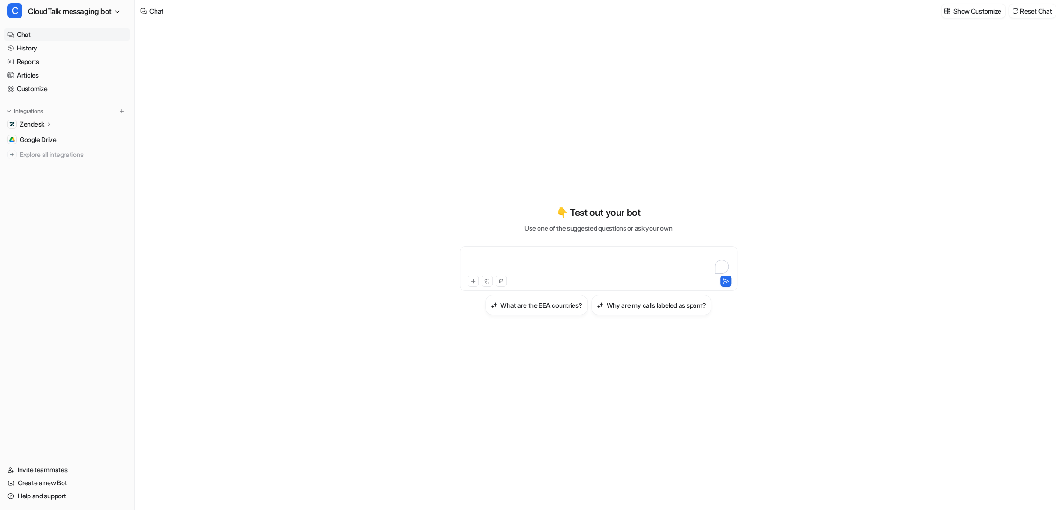
click at [499, 262] on div "To enrich screen reader interactions, please activate Accessibility in Grammarl…" at bounding box center [598, 262] width 273 height 21
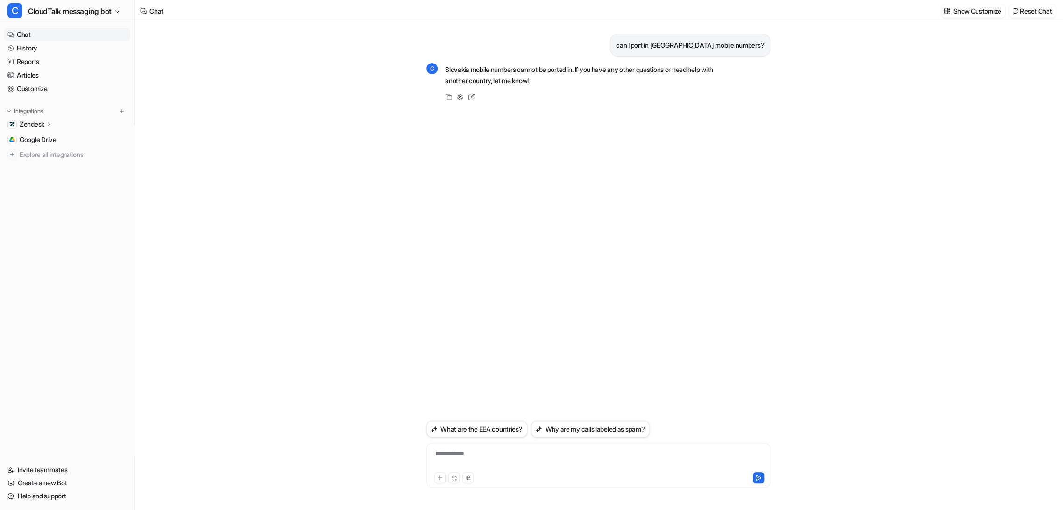
click at [461, 94] on icon at bounding box center [460, 97] width 7 height 7
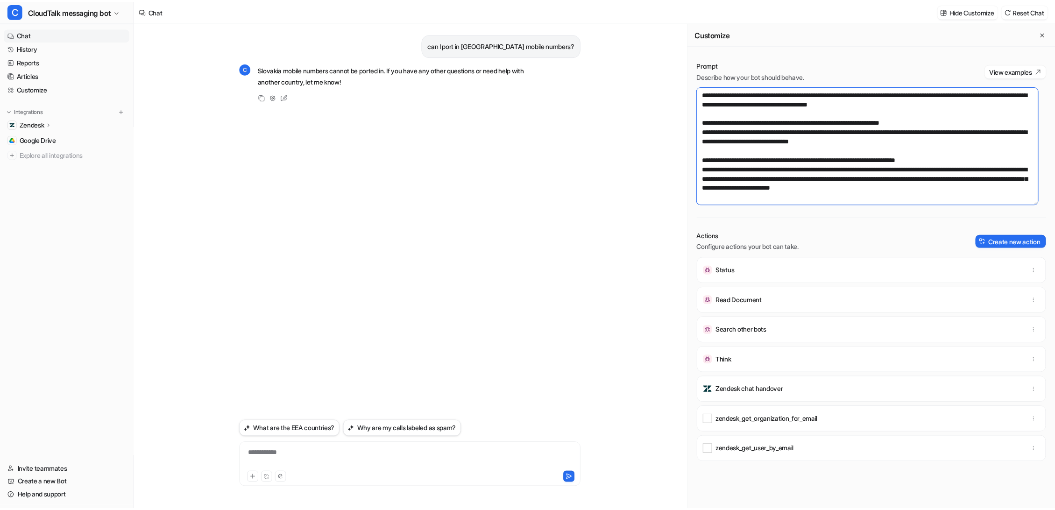
scroll to position [11162, 0]
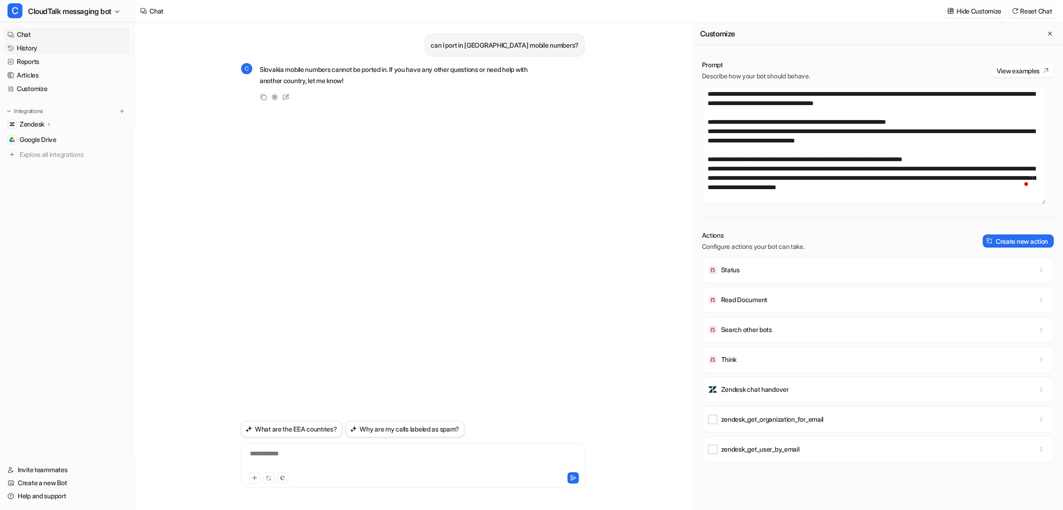
click at [36, 49] on link "History" at bounding box center [67, 48] width 127 height 13
